Goal: Communication & Community: Share content

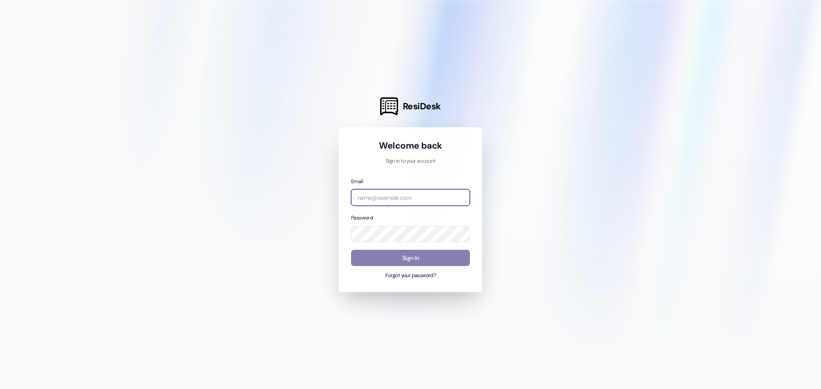
type input "[PERSON_NAME][EMAIL_ADDRESS][DOMAIN_NAME]"
click at [456, 193] on input "[PERSON_NAME][EMAIL_ADDRESS][DOMAIN_NAME]" at bounding box center [410, 197] width 119 height 17
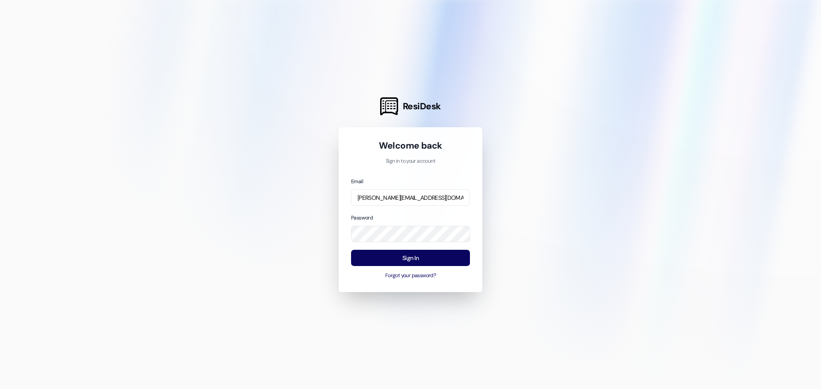
click at [481, 170] on div "Welcome back Sign in to your account Email [PERSON_NAME][EMAIL_ADDRESS][DOMAIN_…" at bounding box center [410, 209] width 144 height 165
click at [474, 228] on div "Welcome back Sign in to your account Email [PERSON_NAME][EMAIL_ADDRESS][DOMAIN_…" at bounding box center [410, 209] width 144 height 165
click at [446, 250] on div "Sign In Forgot your password?" at bounding box center [410, 265] width 119 height 30
click at [424, 255] on button "Sign In" at bounding box center [410, 258] width 119 height 17
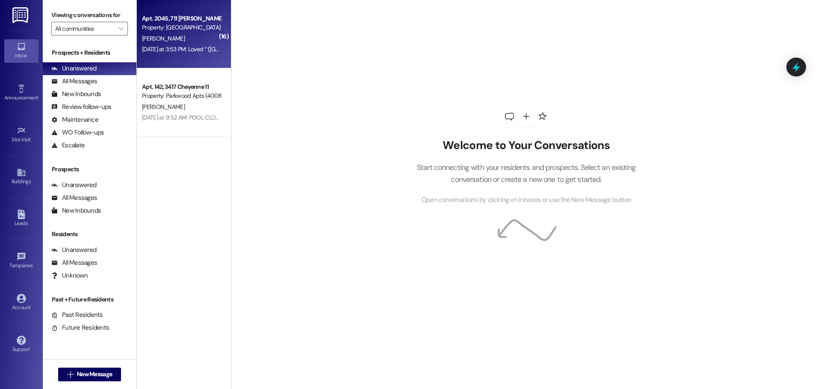
click at [197, 47] on div "[DATE] at 3:53 PM: Loved “ ([GEOGRAPHIC_DATA] (4027)): Good morning, I was info…" at bounding box center [374, 49] width 465 height 8
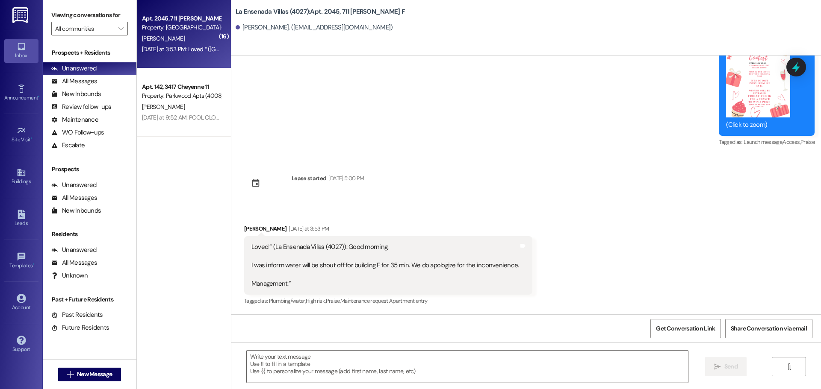
scroll to position [10200, 0]
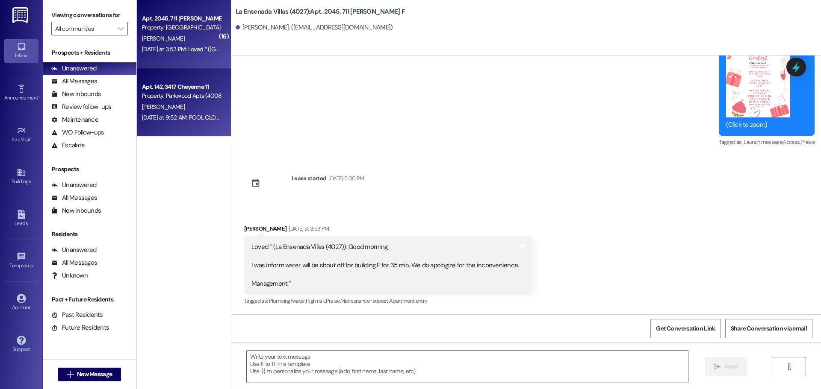
click at [205, 123] on div "[DATE] at 9:52 AM: POOL CLOSED DUE TO MAINTENANCE REPAIRS - Hello, please be ad…" at bounding box center [181, 117] width 81 height 11
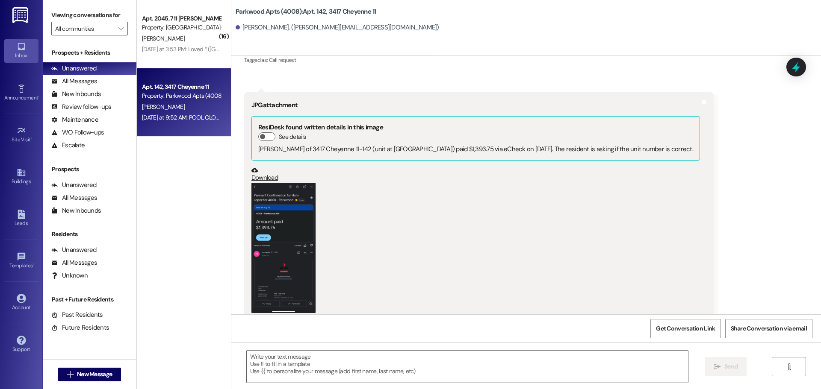
scroll to position [7753, 0]
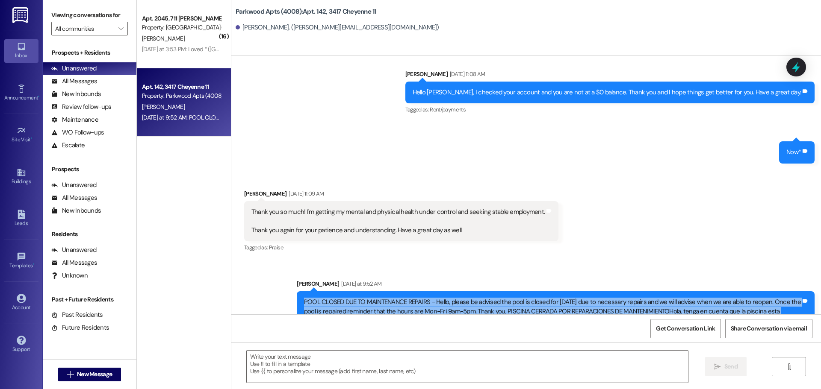
drag, startPoint x: 302, startPoint y: 265, endPoint x: 820, endPoint y: 309, distance: 520.2
click at [820, 309] on div "Lease started [DATE] 5:00 PM Announcement, sent via SMS [PERSON_NAME] [DATE] 9:…" at bounding box center [525, 185] width 589 height 259
copy div "POOL CLOSED DUE TO MAINTENANCE REPAIRS - Hello, please be advised the pool is c…"
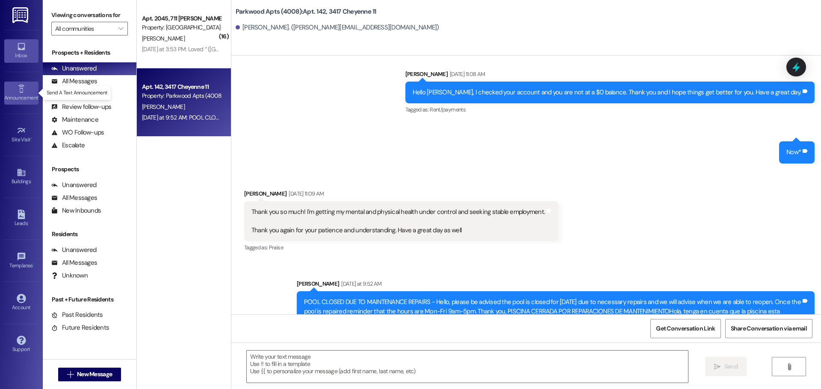
click at [14, 94] on div "Announcement •" at bounding box center [21, 98] width 43 height 9
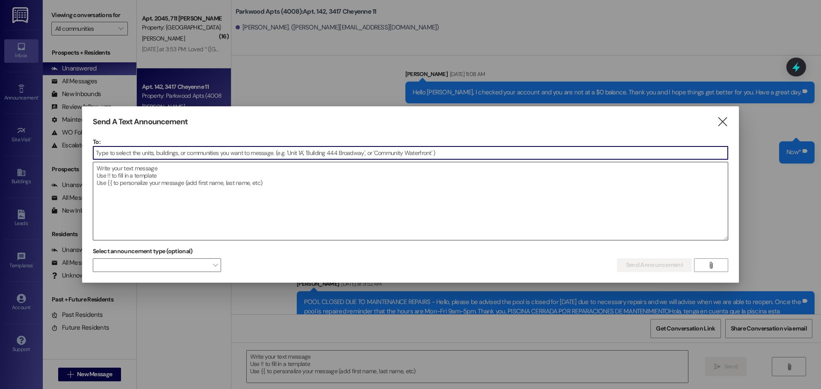
click at [194, 169] on textarea at bounding box center [410, 201] width 634 height 78
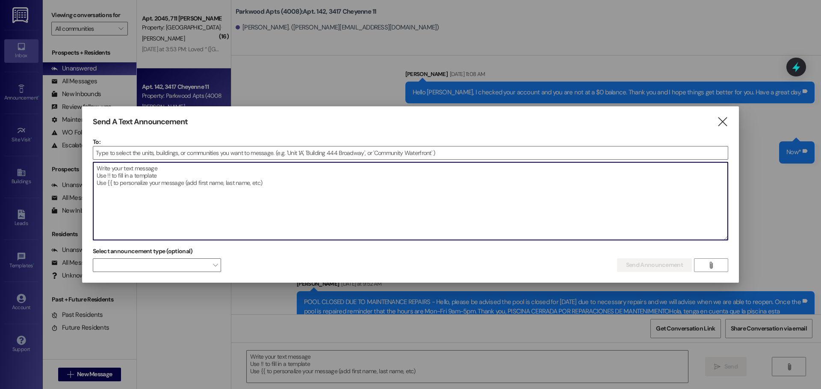
paste textarea "POOL CLOSED DUE TO MAINTENANCE REPAIRS - Hello, please be advised the pool is c…"
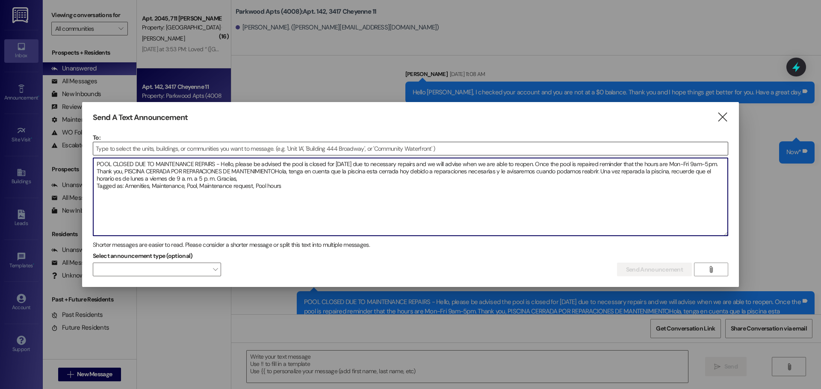
type textarea "POOL CLOSED DUE TO MAINTENANCE REPAIRS - Hello, please be advised the pool is c…"
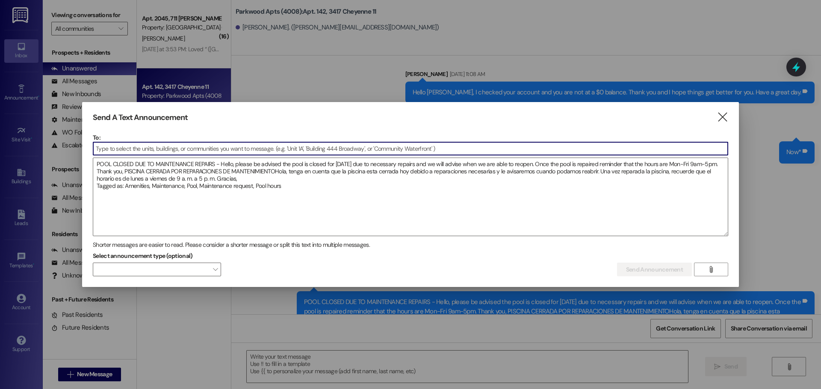
click at [219, 144] on input at bounding box center [410, 148] width 634 height 13
type input "park"
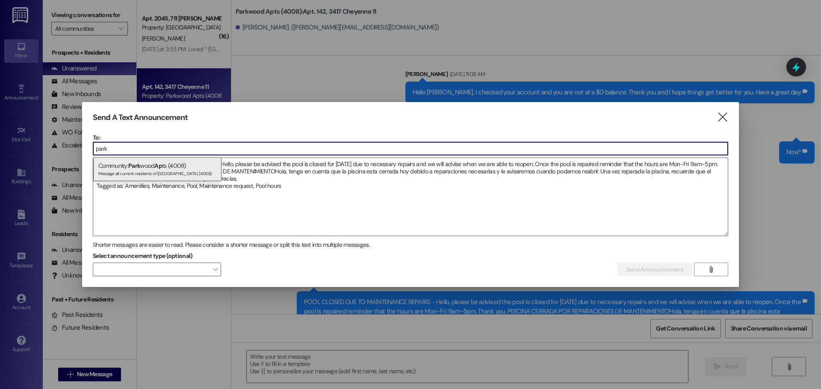
click at [182, 167] on div "Community: Park wood Ap ts (4008) Message all current residents of [GEOGRAPHIC_…" at bounding box center [157, 169] width 128 height 24
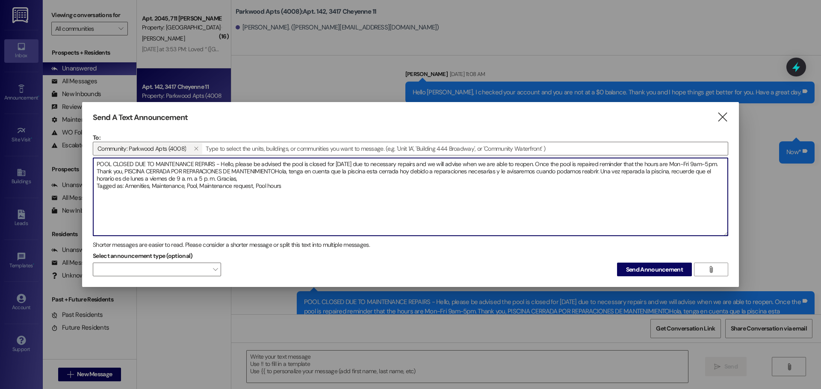
click at [303, 191] on textarea "POOL CLOSED DUE TO MAINTENANCE REPAIRS - Hello, please be advised the pool is c…" at bounding box center [410, 197] width 634 height 78
drag, startPoint x: 303, startPoint y: 191, endPoint x: 96, endPoint y: 212, distance: 207.9
click at [96, 212] on textarea "POOL CLOSED DUE TO MAINTENANCE REPAIRS - Hello, please be advised the pool is c…" at bounding box center [410, 197] width 634 height 78
click at [275, 172] on textarea "POOL CLOSED DUE TO MAINTENANCE REPAIRS - Hello, please be advised the pool is c…" at bounding box center [410, 197] width 634 height 78
click at [297, 187] on textarea "POOL CLOSED DUE TO MAINTENANCE REPAIRS - Hello, please be advised the pool is c…" at bounding box center [410, 197] width 634 height 78
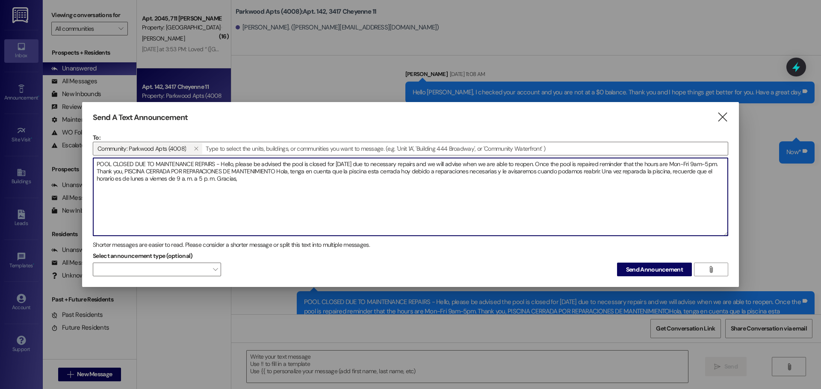
click at [295, 182] on textarea "POOL CLOSED DUE TO MAINTENANCE REPAIRS - Hello, please be advised the pool is c…" at bounding box center [410, 197] width 634 height 78
type textarea "POOL CLOSED DUE TO MAINTENANCE REPAIRS - Hello, please be advised the pool is c…"
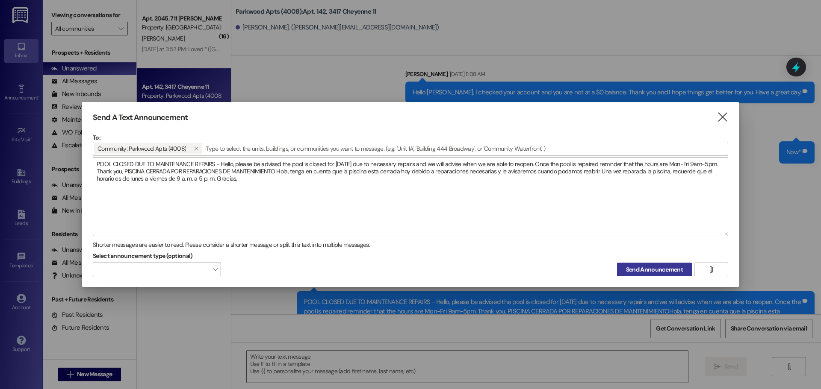
click at [627, 272] on span "Send Announcement" at bounding box center [654, 269] width 57 height 9
